Goal: Information Seeking & Learning: Learn about a topic

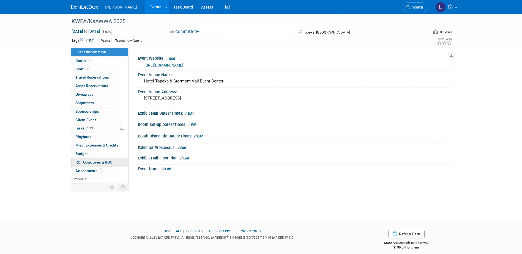
click at [91, 155] on link "0 ROI, Objectives & ROO 0" at bounding box center [99, 163] width 57 height 8
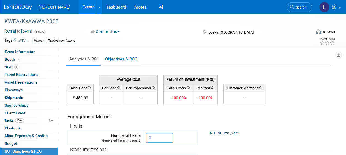
click at [78, 7] on link "Events" at bounding box center [88, 7] width 20 height 14
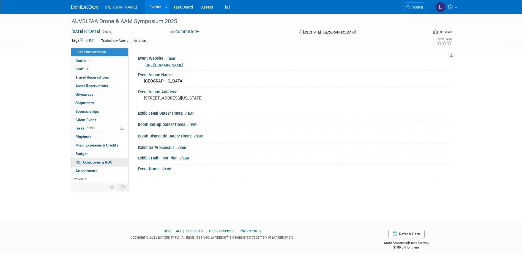
click at [96, 163] on span "ROI, Objectives & ROO 0" at bounding box center [93, 162] width 37 height 4
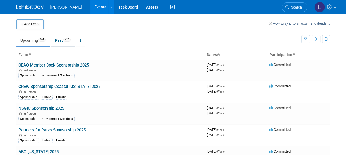
click at [61, 42] on link "Past 426" at bounding box center [63, 40] width 24 height 10
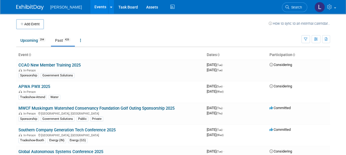
scroll to position [406, 0]
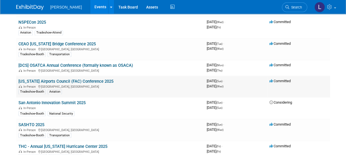
click at [96, 76] on td "[US_STATE] Airports Council (FAC) Conference 2025 In-Person [GEOGRAPHIC_DATA], …" at bounding box center [110, 87] width 188 height 22
click at [96, 79] on link "[US_STATE] Airports Council (FAC) Conference 2025" at bounding box center [65, 81] width 95 height 5
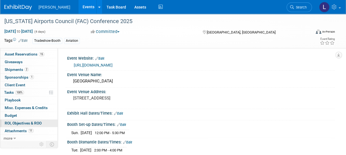
scroll to position [28, 0]
click at [29, 123] on span "ROI, Objectives & ROO 0" at bounding box center [23, 123] width 37 height 4
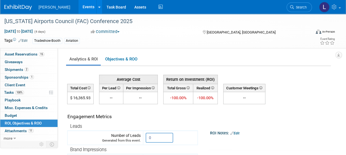
drag, startPoint x: 90, startPoint y: 97, endPoint x: 74, endPoint y: 100, distance: 16.1
click at [74, 100] on td "$ 16,365.93" at bounding box center [80, 98] width 26 height 12
copy td "16,365.93"
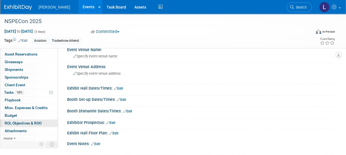
scroll to position [28, 0]
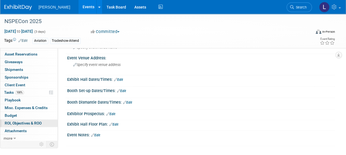
click at [22, 122] on span "ROI, Objectives & ROO 0" at bounding box center [23, 123] width 37 height 4
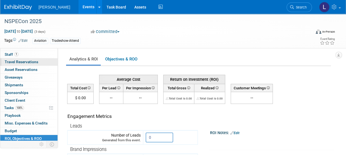
scroll to position [0, 0]
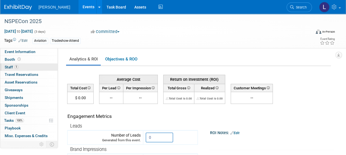
click at [21, 65] on link "1 Staff 1" at bounding box center [28, 67] width 57 height 7
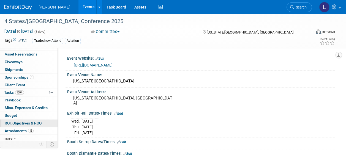
scroll to position [28, 0]
click at [20, 120] on link "0 ROI, Objectives & ROO 0" at bounding box center [28, 123] width 57 height 7
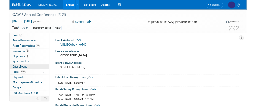
scroll to position [28, 0]
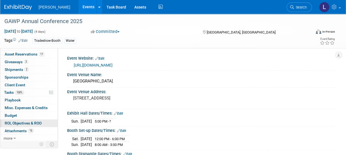
click at [18, 121] on span "ROI, Objectives & ROO 0" at bounding box center [23, 123] width 37 height 4
